Goal: Task Accomplishment & Management: Use online tool/utility

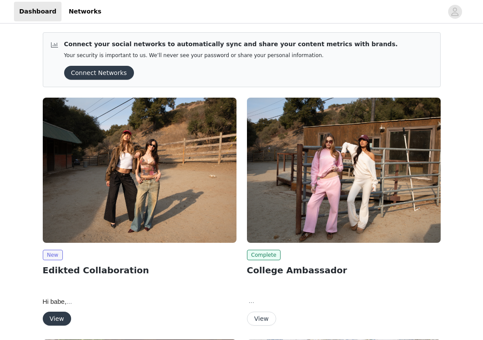
scroll to position [51, 0]
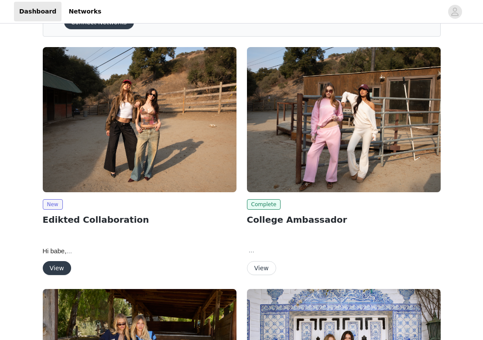
click at [65, 261] on button "View" at bounding box center [57, 268] width 28 height 14
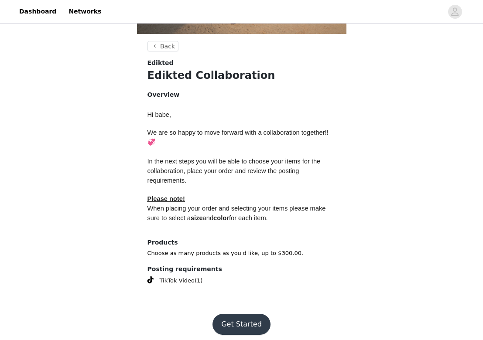
scroll to position [130, 0]
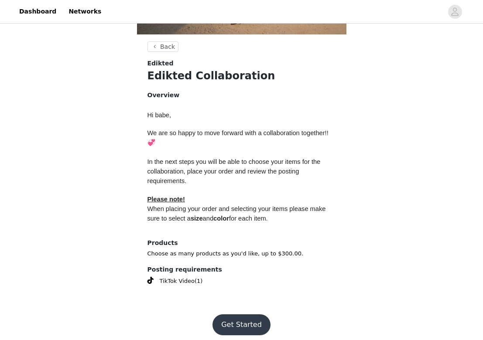
click at [238, 320] on button "Get Started" at bounding box center [241, 324] width 58 height 21
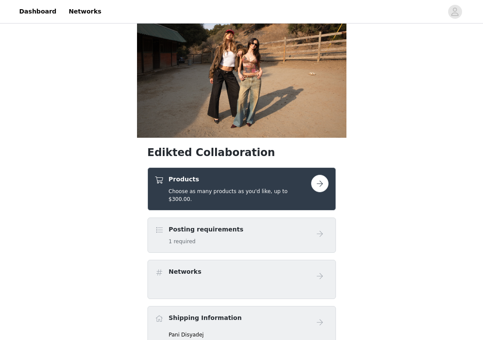
scroll to position [37, 0]
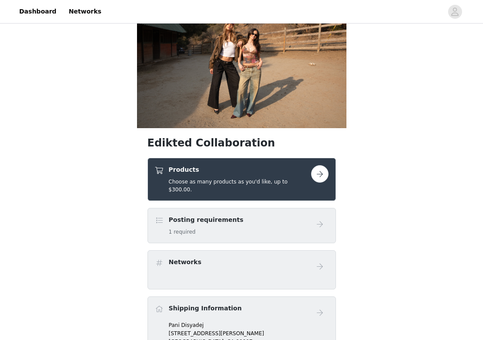
click at [321, 175] on button "button" at bounding box center [319, 173] width 17 height 17
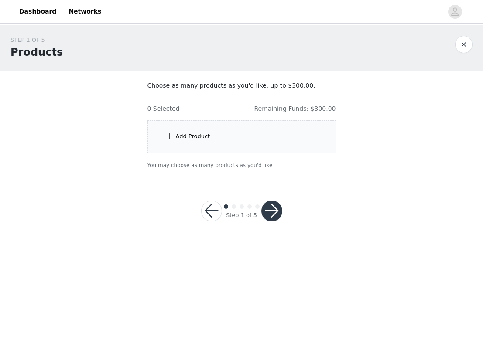
click at [211, 208] on button "button" at bounding box center [211, 211] width 21 height 21
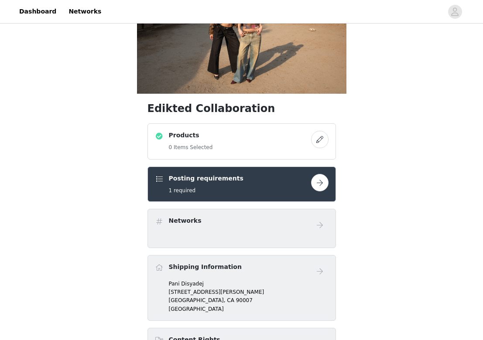
scroll to position [73, 0]
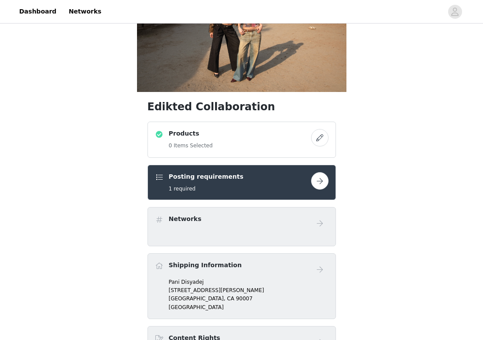
click at [322, 135] on button "button" at bounding box center [319, 137] width 17 height 17
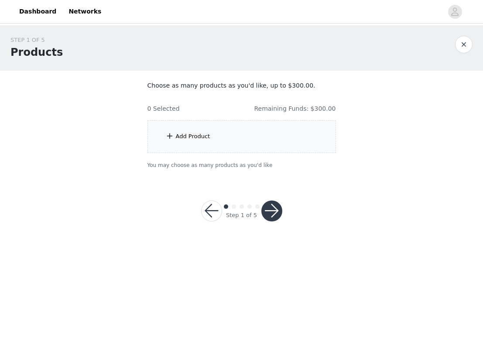
click at [245, 129] on div "Add Product" at bounding box center [241, 136] width 188 height 33
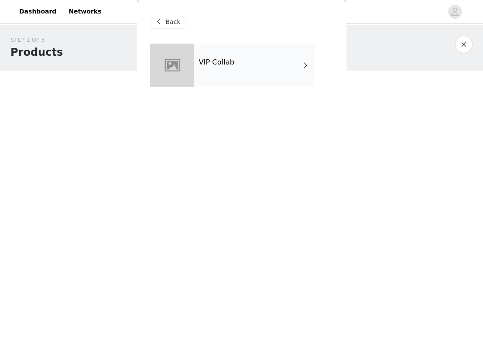
click at [220, 62] on h4 "VIP Collab" at bounding box center [216, 62] width 35 height 8
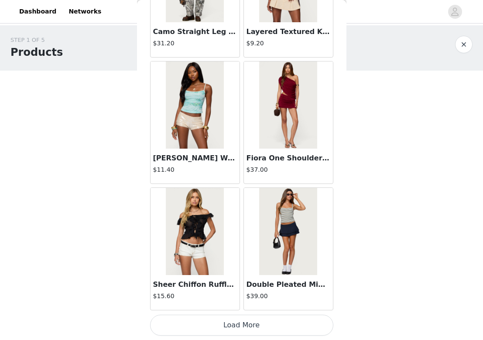
click at [204, 326] on button "Load More" at bounding box center [241, 325] width 183 height 21
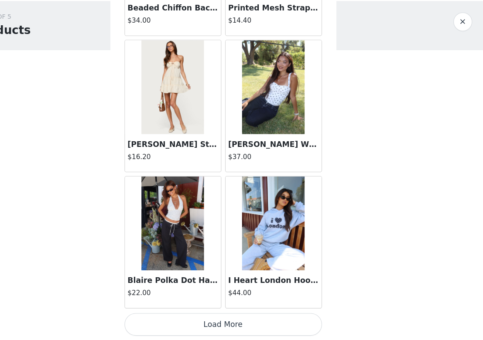
click at [215, 315] on button "Load More" at bounding box center [241, 325] width 183 height 21
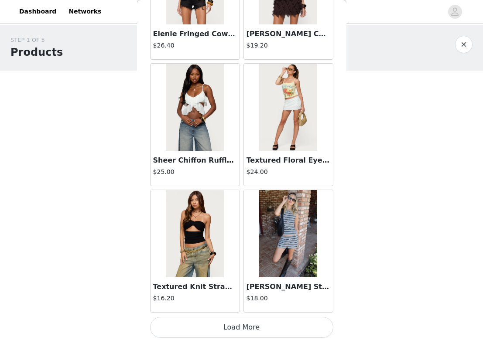
scroll to position [3522, 0]
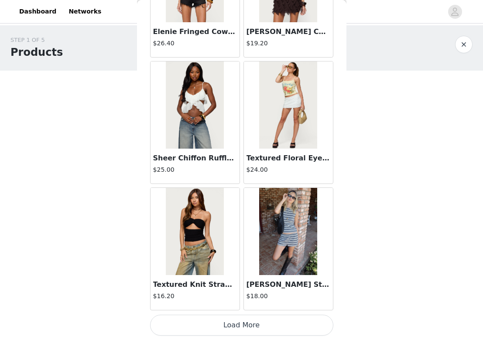
click at [212, 327] on button "Load More" at bounding box center [241, 325] width 183 height 21
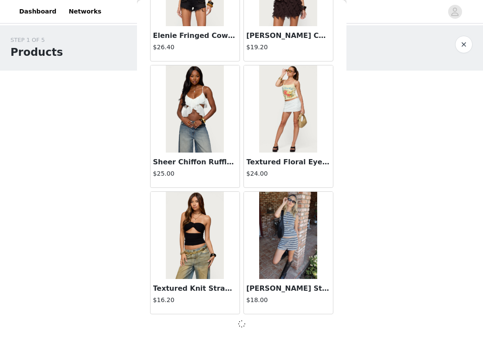
scroll to position [3518, 0]
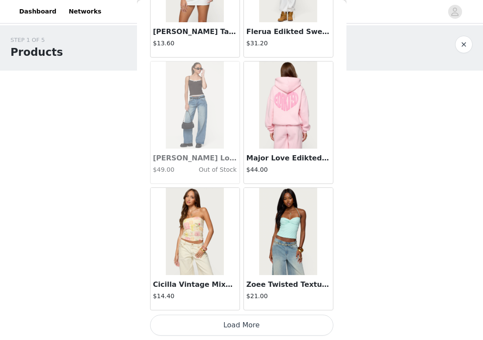
click at [212, 327] on button "Load More" at bounding box center [241, 325] width 183 height 21
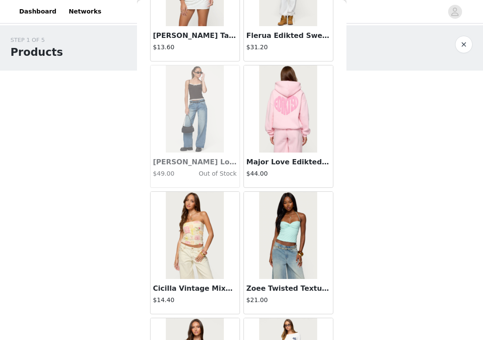
scroll to position [0, 0]
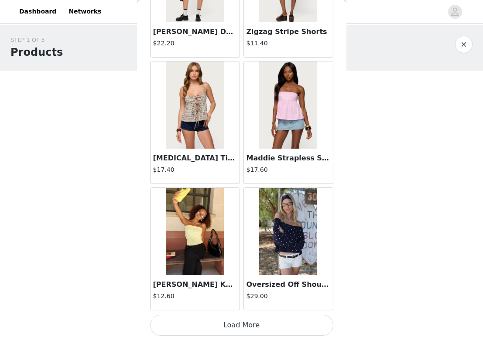
click at [213, 333] on button "Load More" at bounding box center [241, 325] width 183 height 21
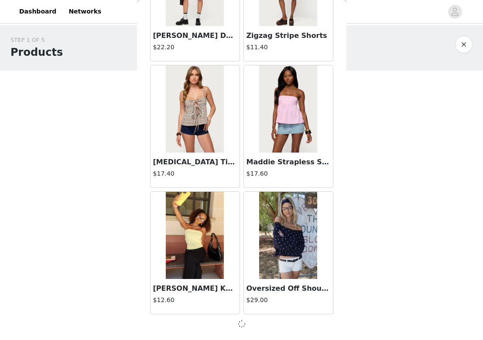
scroll to position [6047, 0]
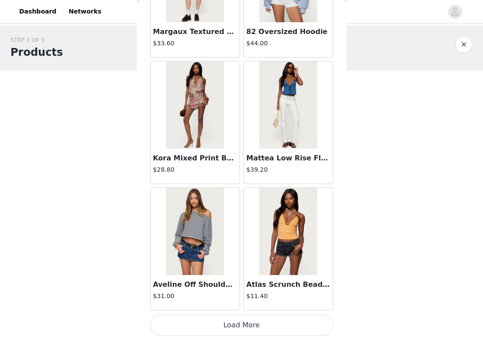
click at [213, 326] on button "Load More" at bounding box center [241, 325] width 183 height 21
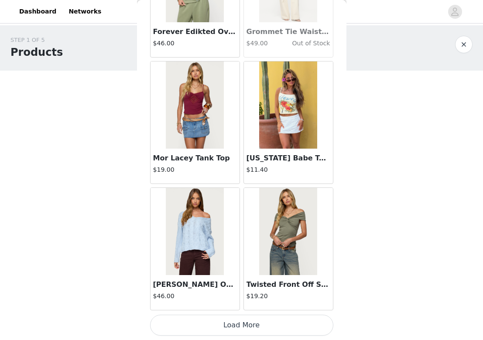
click at [214, 327] on button "Load More" at bounding box center [241, 325] width 183 height 21
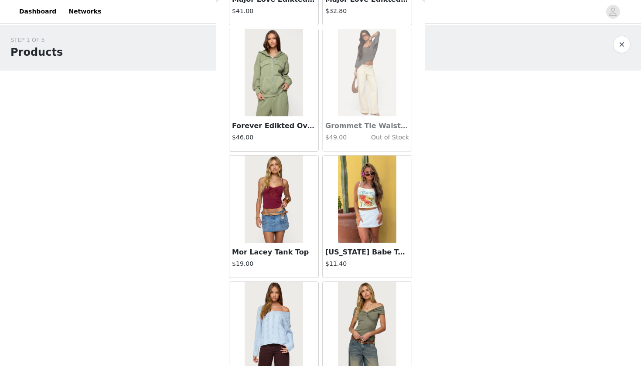
scroll to position [8483, 0]
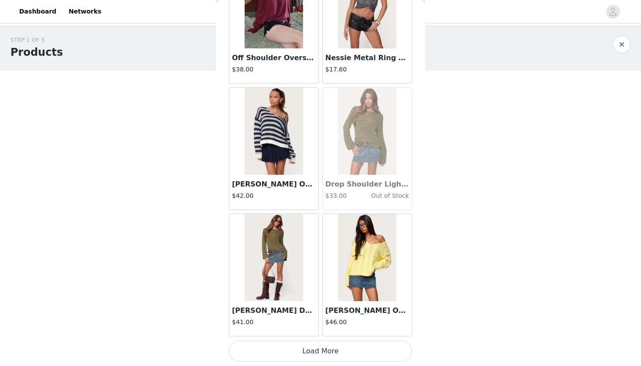
click at [325, 340] on button "Load More" at bounding box center [320, 351] width 183 height 21
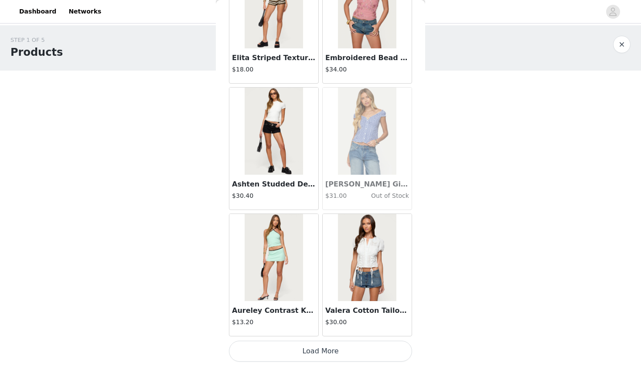
scroll to position [0, 0]
click at [315, 340] on button "Load More" at bounding box center [320, 351] width 183 height 21
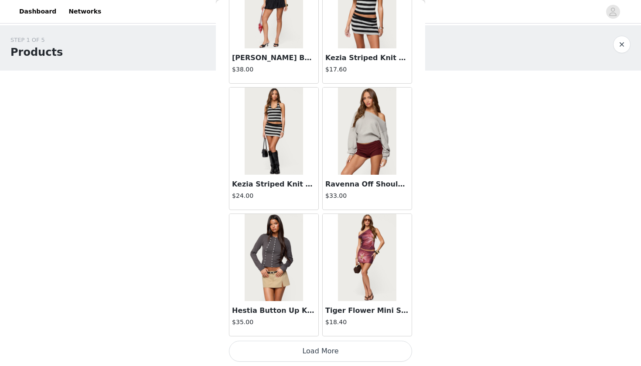
click at [315, 340] on button "Load More" at bounding box center [320, 351] width 183 height 21
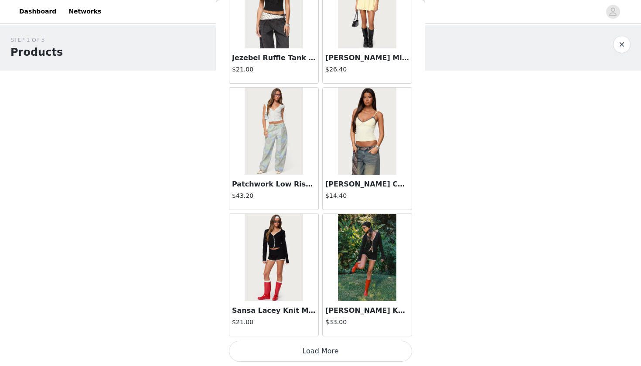
click at [326, 340] on button "Load More" at bounding box center [320, 351] width 183 height 21
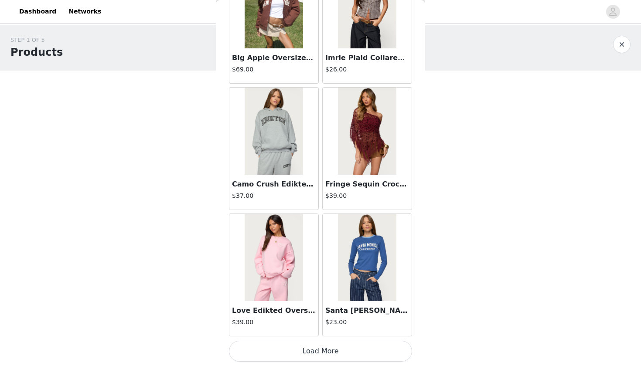
click at [326, 340] on button "Load More" at bounding box center [320, 351] width 183 height 21
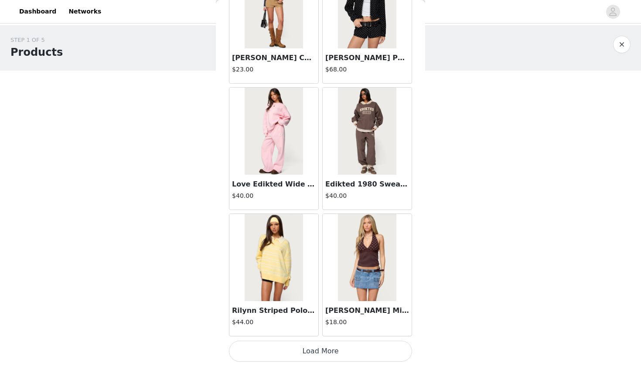
scroll to position [0, 0]
click at [348, 340] on button "Load More" at bounding box center [320, 351] width 183 height 21
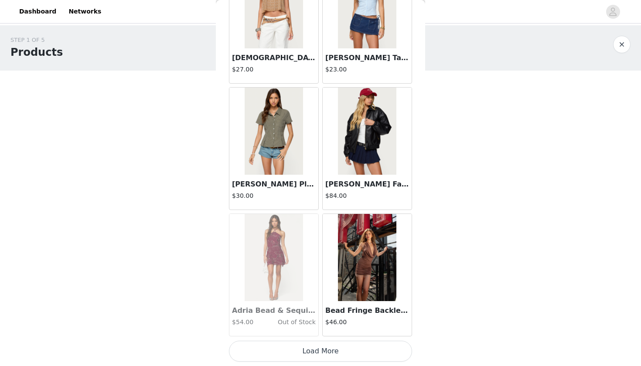
click at [337, 340] on button "Load More" at bounding box center [320, 351] width 183 height 21
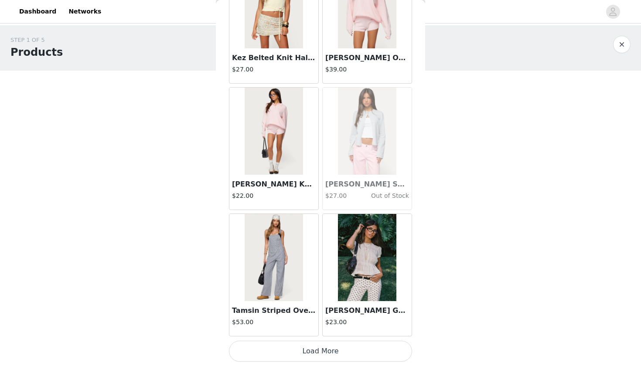
click at [322, 340] on button "Load More" at bounding box center [320, 351] width 183 height 21
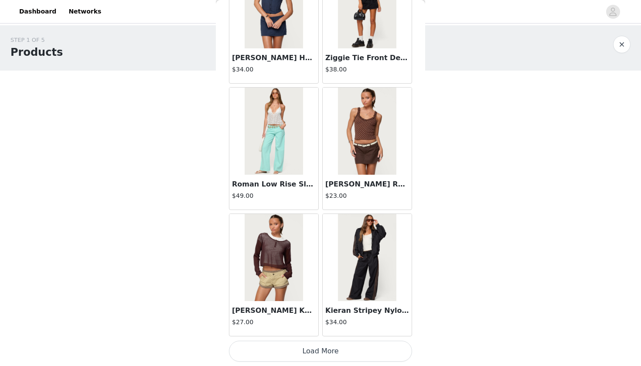
click at [322, 340] on button "Load More" at bounding box center [320, 351] width 183 height 21
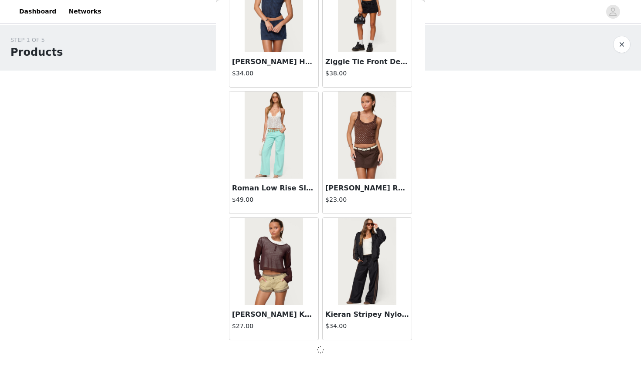
scroll to position [19927, 0]
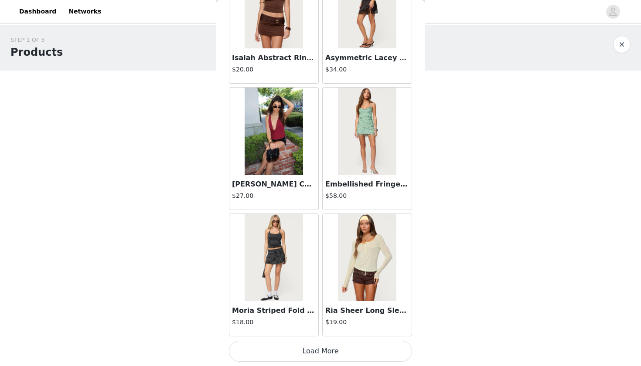
click at [322, 340] on button "Load More" at bounding box center [320, 351] width 183 height 21
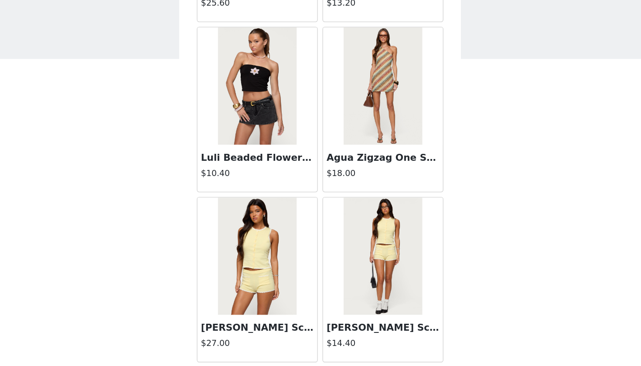
scroll to position [5437, 0]
